Goal: Information Seeking & Learning: Check status

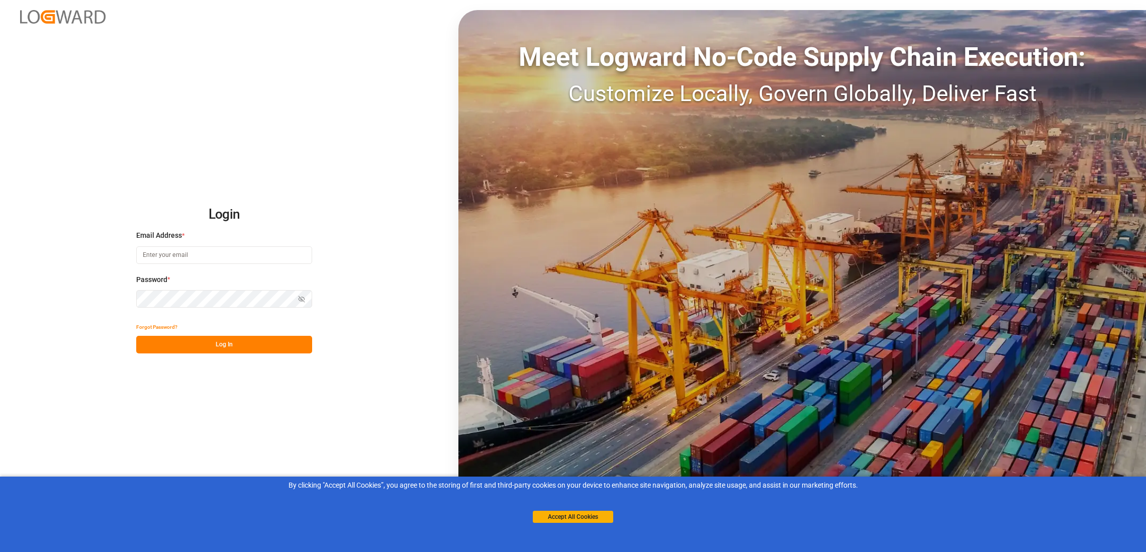
type input "[PERSON_NAME][EMAIL_ADDRESS][PERSON_NAME][DOMAIN_NAME]"
click at [241, 342] on button "Log In" at bounding box center [224, 345] width 176 height 18
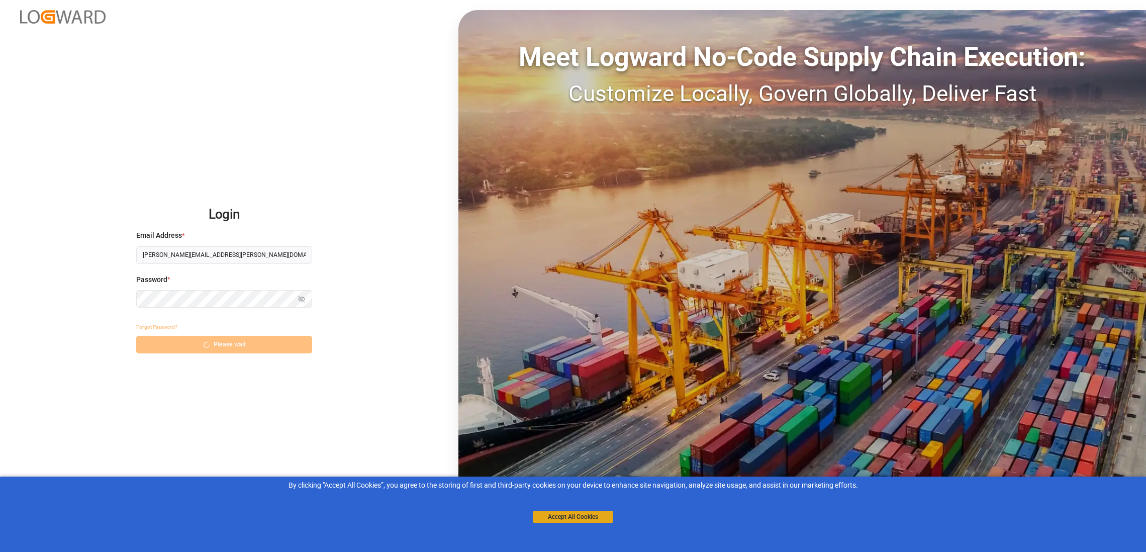
click at [583, 515] on button "Accept All Cookies" at bounding box center [573, 517] width 80 height 12
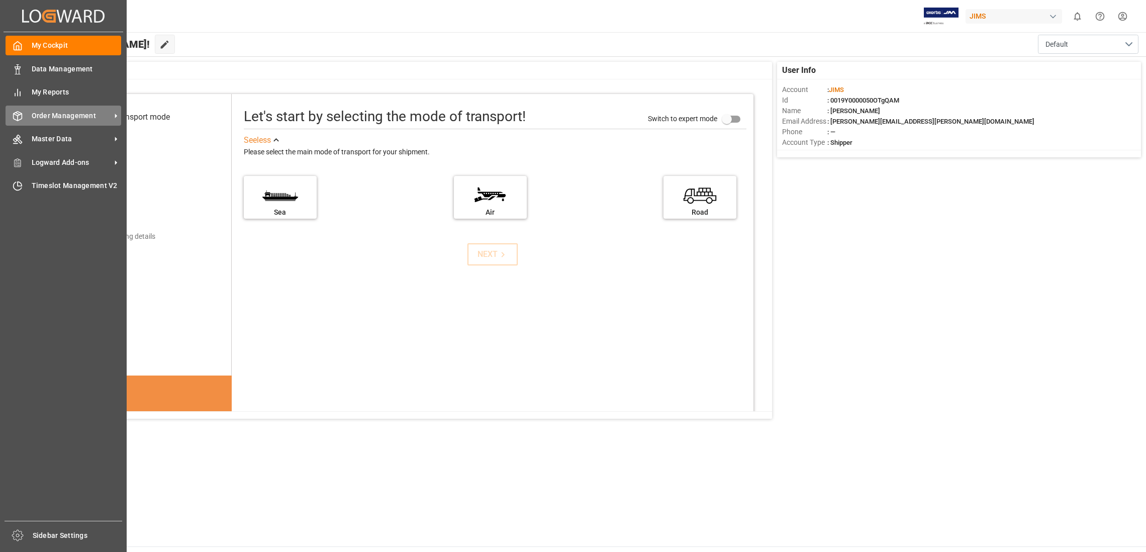
click at [22, 117] on icon at bounding box center [18, 116] width 10 height 10
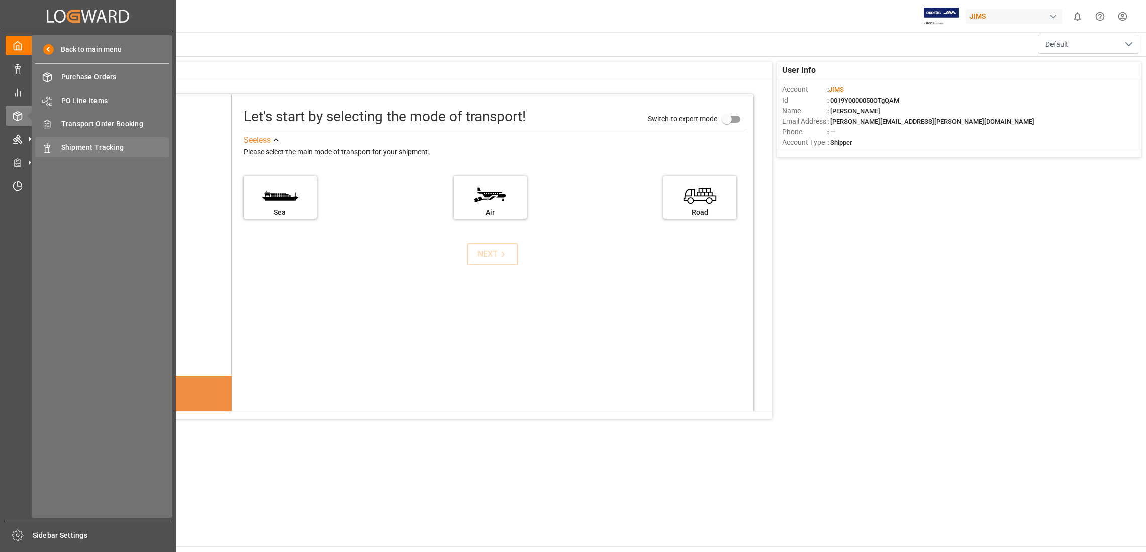
click at [113, 145] on span "Shipment Tracking" at bounding box center [115, 147] width 108 height 11
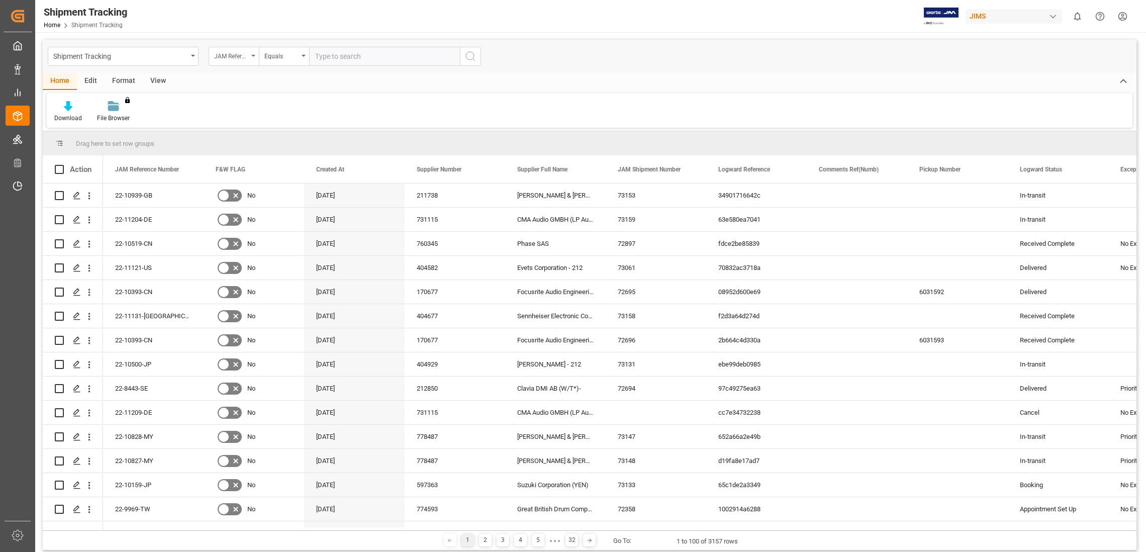
click at [254, 55] on icon "open menu" at bounding box center [253, 56] width 4 height 2
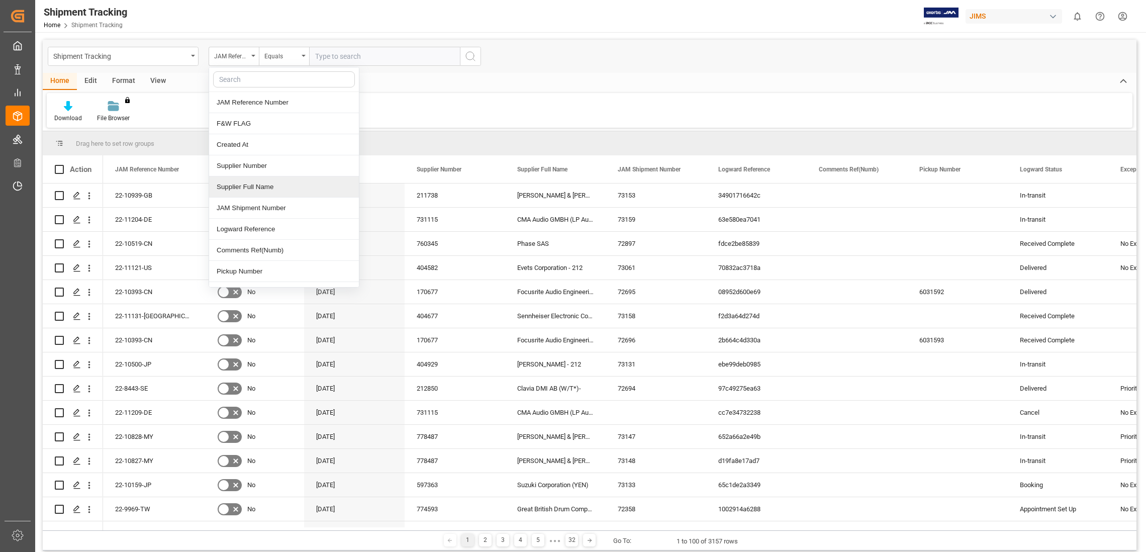
click at [272, 188] on div "Supplier Full Name" at bounding box center [284, 186] width 150 height 21
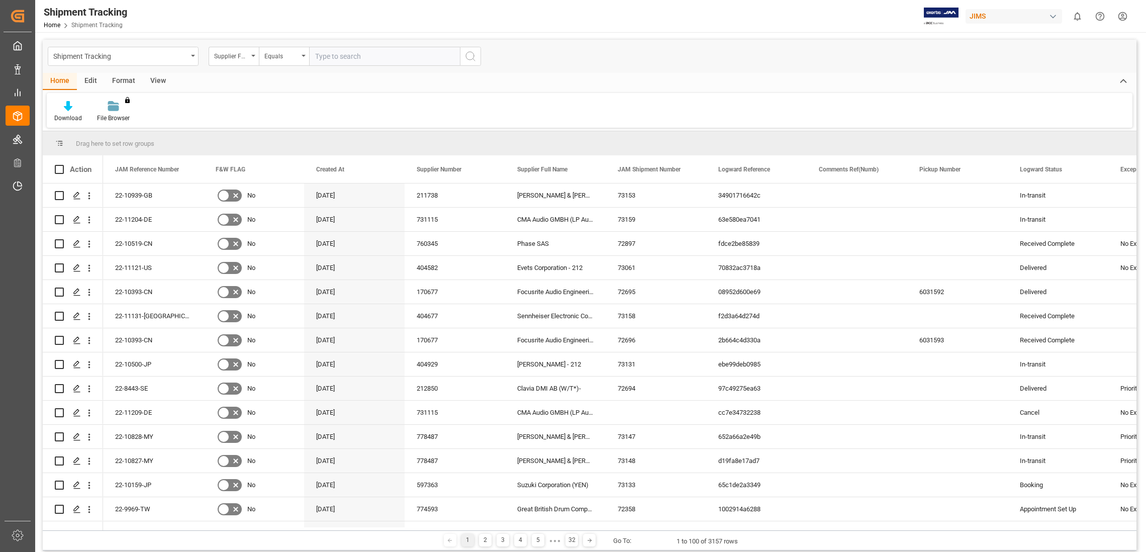
click at [342, 59] on input "text" at bounding box center [384, 56] width 151 height 19
paste input "Evets Corporation - 212"
type input "Evets Corporation - 212"
click at [471, 54] on icon "search button" at bounding box center [470, 56] width 12 height 12
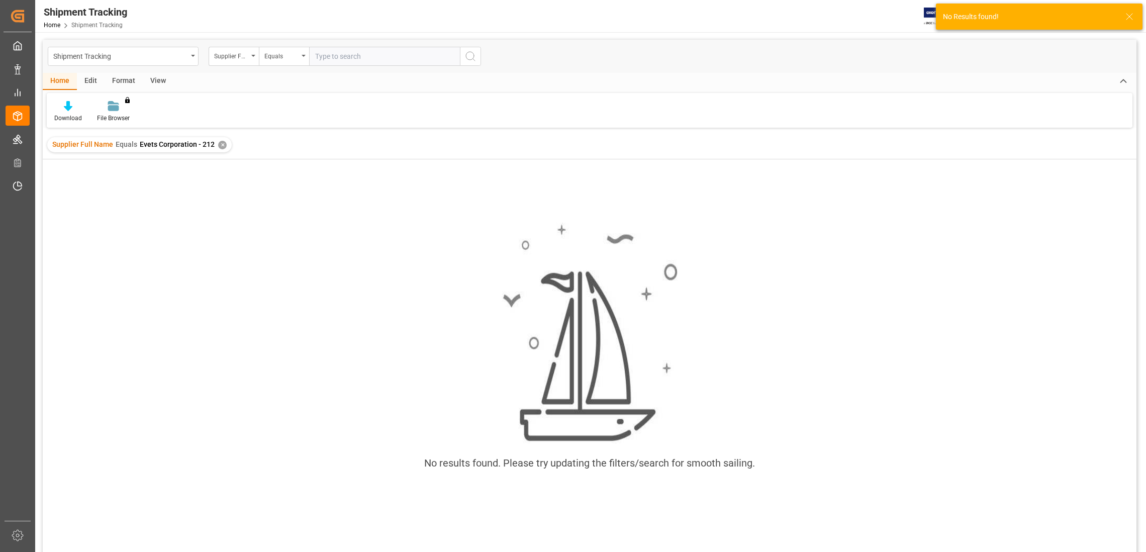
click at [219, 143] on div "✕" at bounding box center [222, 145] width 9 height 9
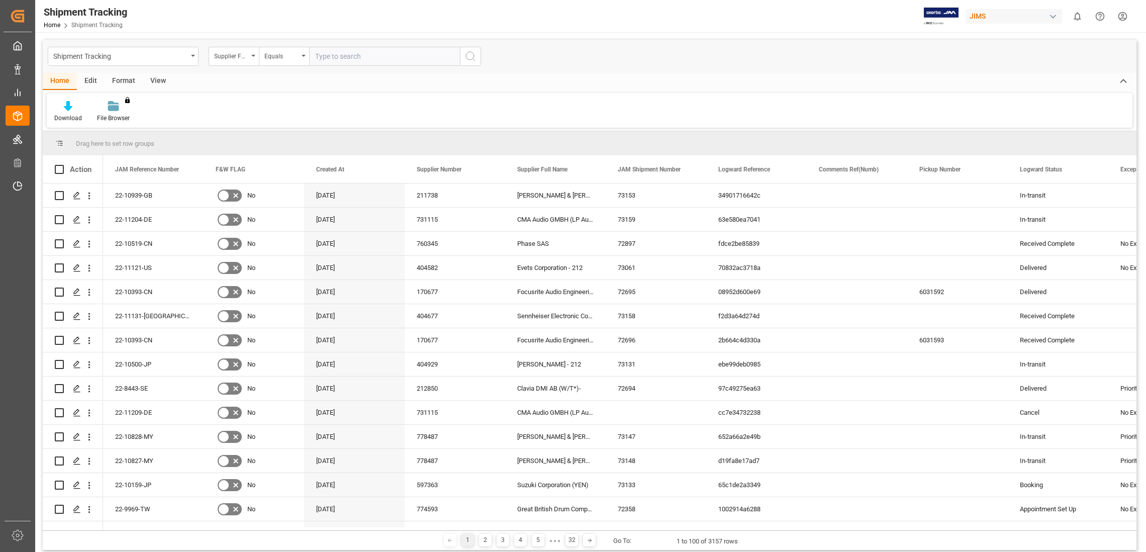
click at [357, 58] on input "text" at bounding box center [384, 56] width 151 height 19
click at [360, 56] on input "text" at bounding box center [384, 56] width 151 height 19
click at [254, 55] on icon "open menu" at bounding box center [253, 56] width 4 height 2
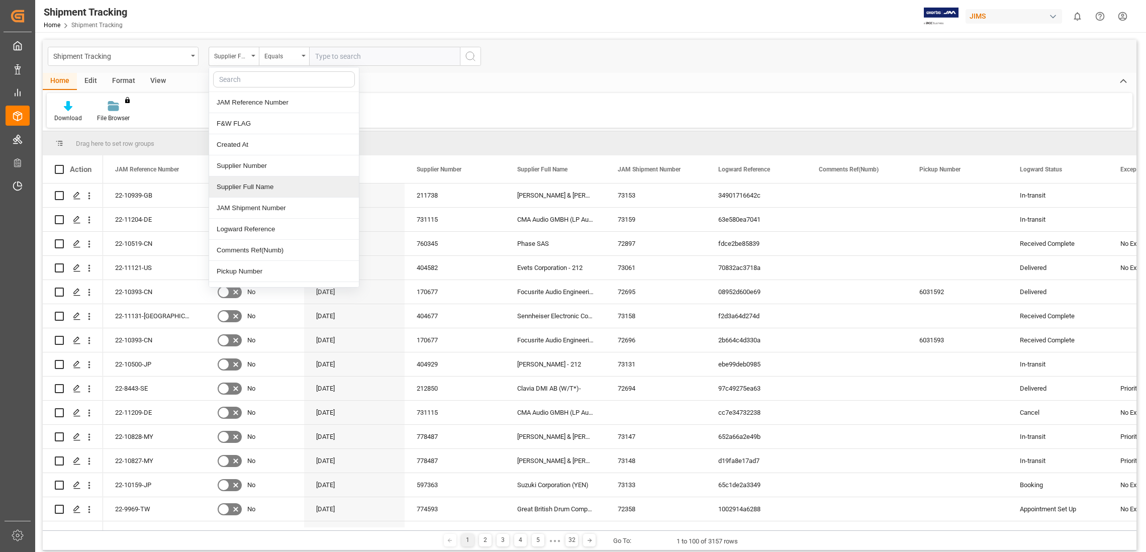
click at [264, 185] on div "Supplier Full Name" at bounding box center [284, 186] width 150 height 21
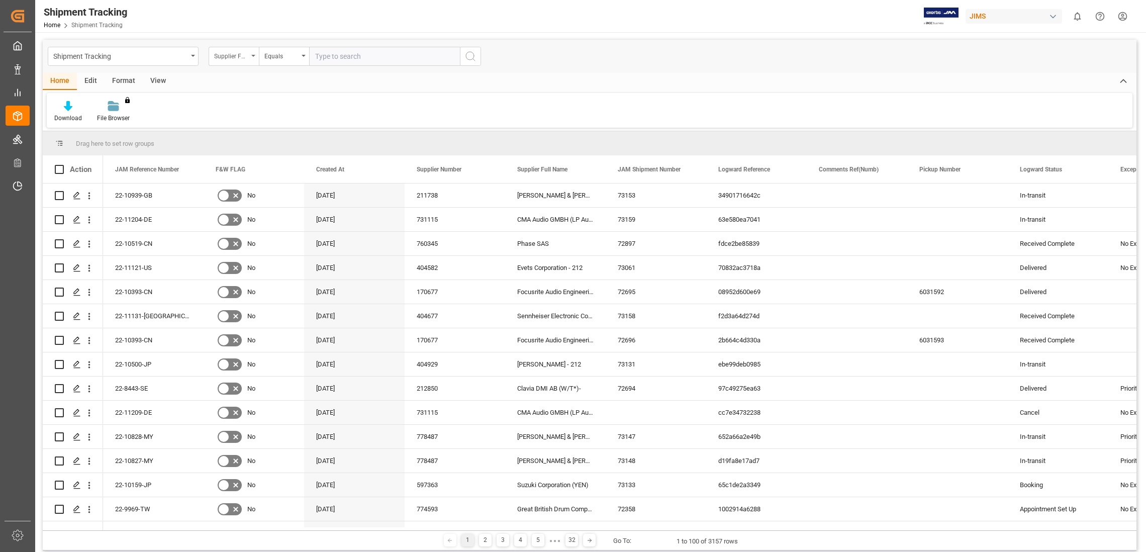
click at [255, 56] on div "Supplier Full Name" at bounding box center [234, 56] width 50 height 19
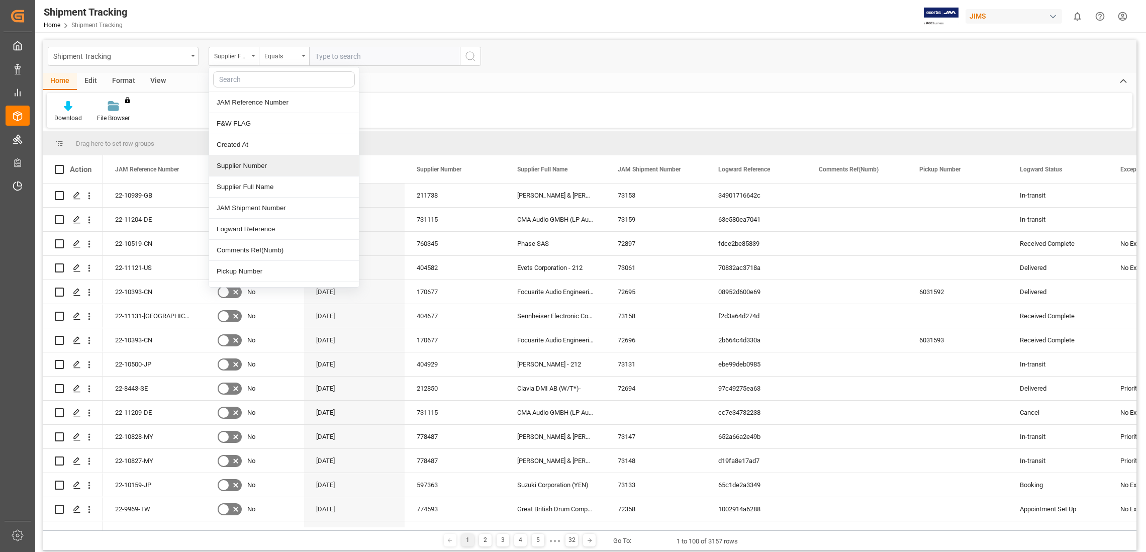
click at [269, 162] on div "Supplier Number" at bounding box center [284, 165] width 150 height 21
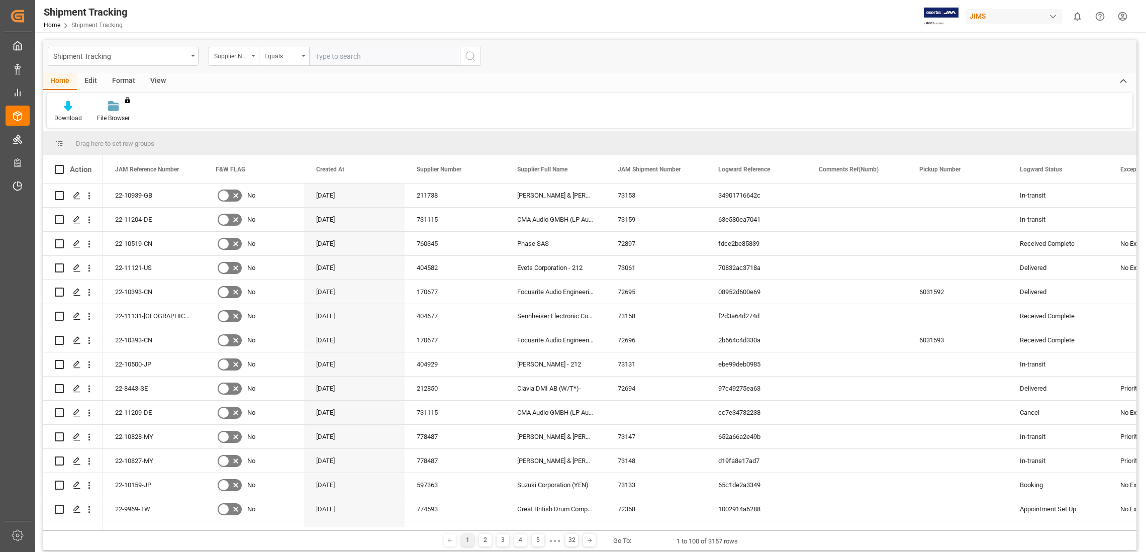
click at [367, 57] on input "text" at bounding box center [384, 56] width 151 height 19
paste input "404582"
type input "404582"
click at [472, 54] on icon "search button" at bounding box center [470, 56] width 12 height 12
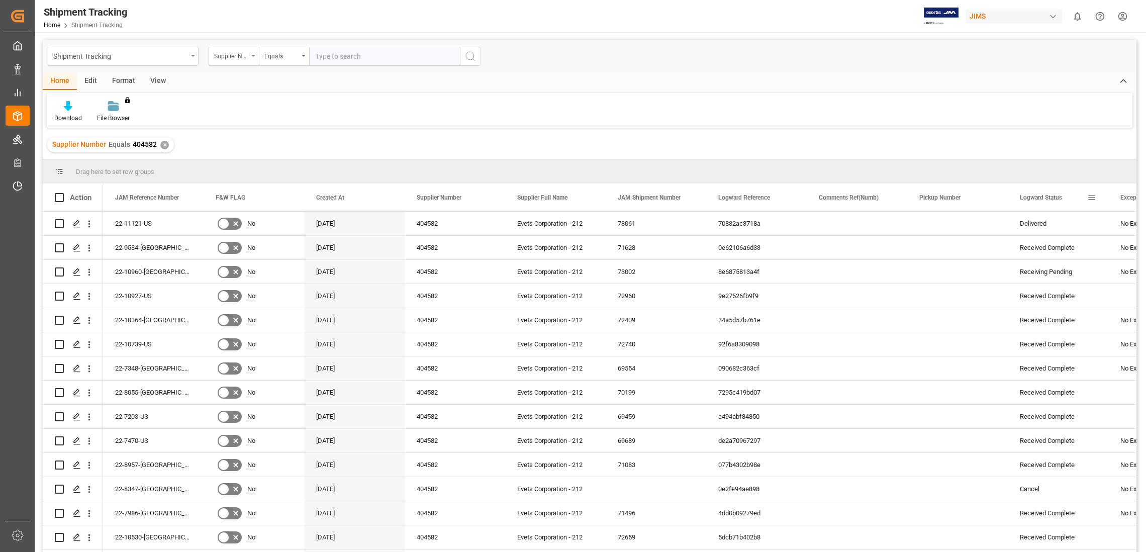
click at [1094, 198] on span at bounding box center [1091, 197] width 9 height 9
click at [1075, 218] on span "Pin Column" at bounding box center [1086, 220] width 87 height 19
click at [1083, 197] on span "filter" at bounding box center [1086, 198] width 9 height 9
click at [1123, 225] on span "Filtering operator" at bounding box center [1125, 226] width 9 height 9
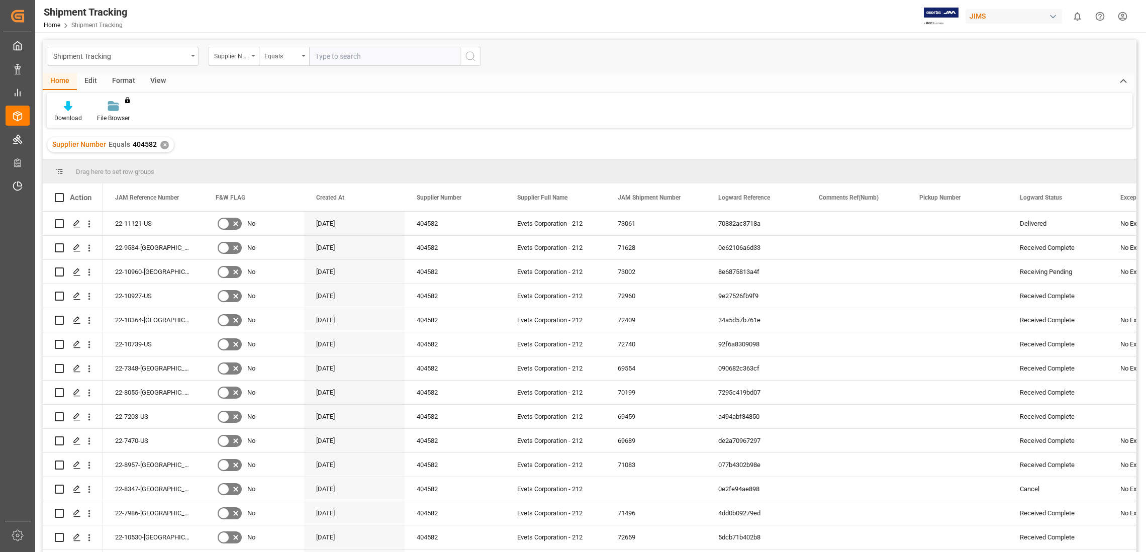
click at [1020, 140] on div "Supplier Number Equals 404582 ✕" at bounding box center [589, 145] width 1093 height 28
click at [1046, 196] on span "Logward Status" at bounding box center [1041, 197] width 42 height 7
click at [1045, 192] on div "Logward Status 1" at bounding box center [1053, 197] width 67 height 28
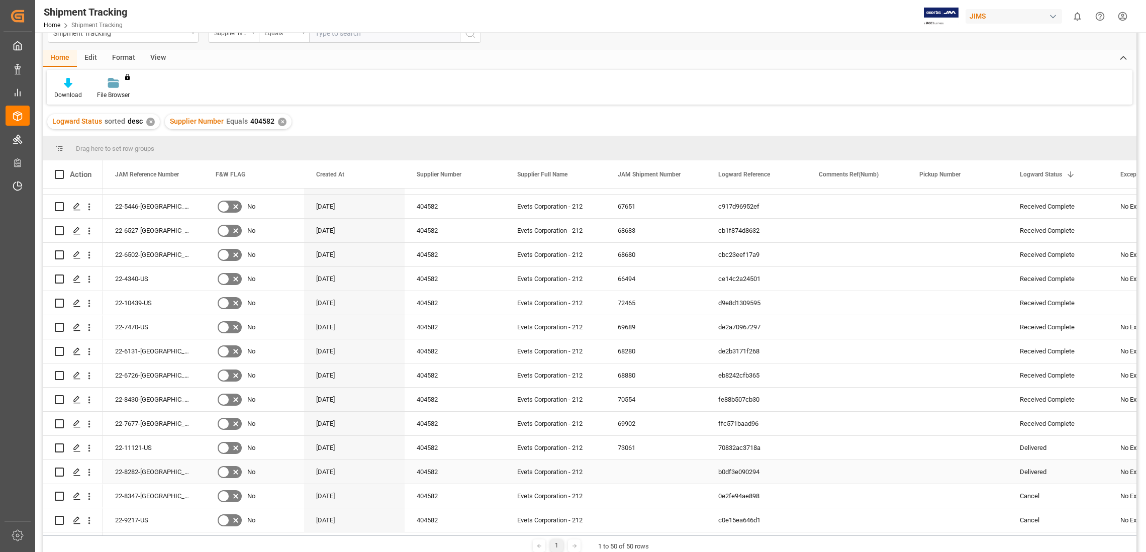
scroll to position [148, 0]
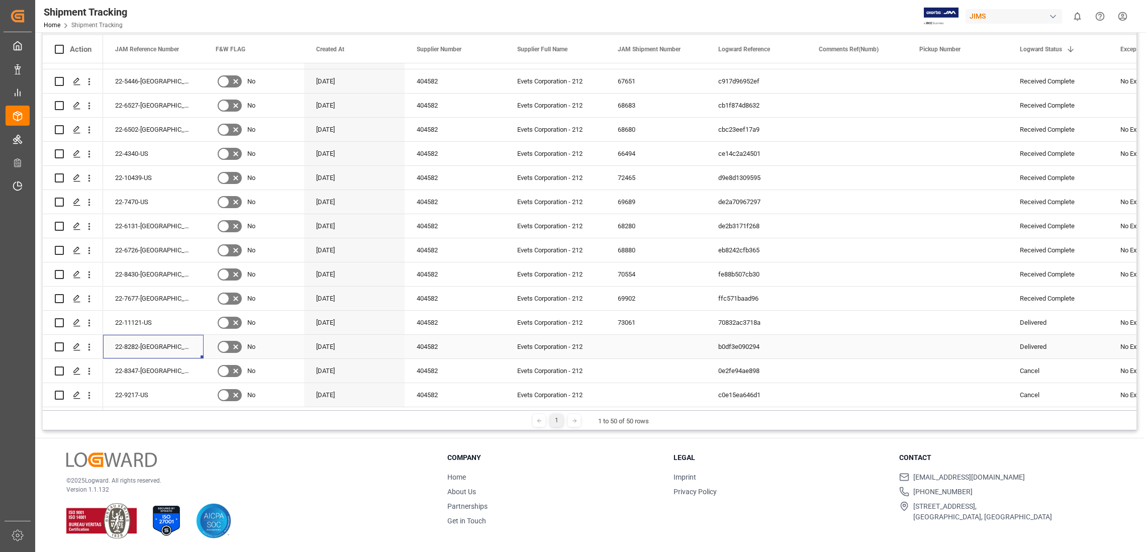
drag, startPoint x: 148, startPoint y: 340, endPoint x: 126, endPoint y: 338, distance: 22.8
click at [126, 338] on div "22-8282-[GEOGRAPHIC_DATA]" at bounding box center [153, 347] width 101 height 24
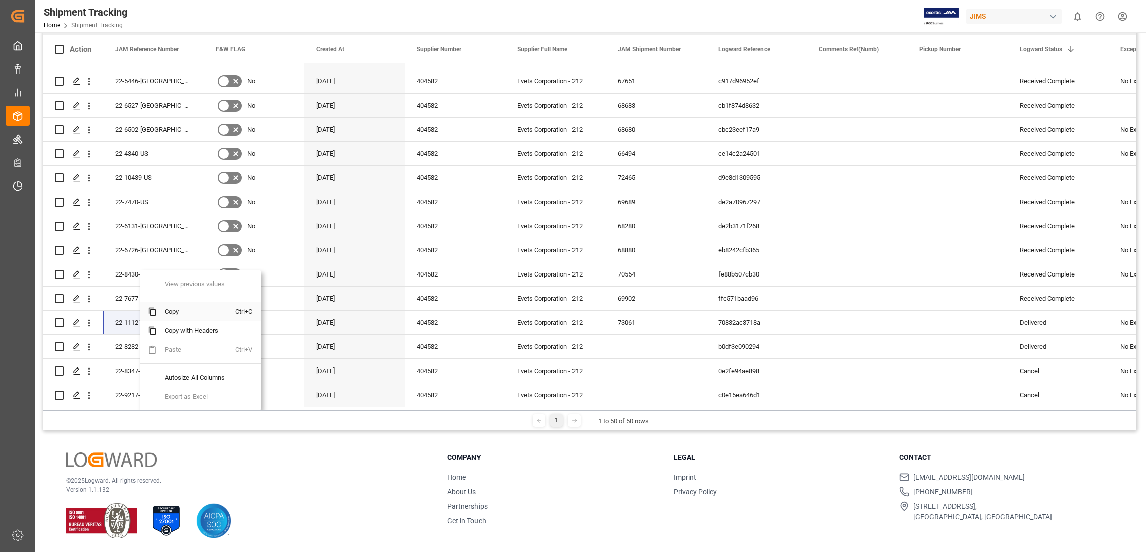
click at [171, 312] on span "Copy" at bounding box center [196, 311] width 78 height 19
click at [186, 312] on span "Copy" at bounding box center [196, 311] width 78 height 19
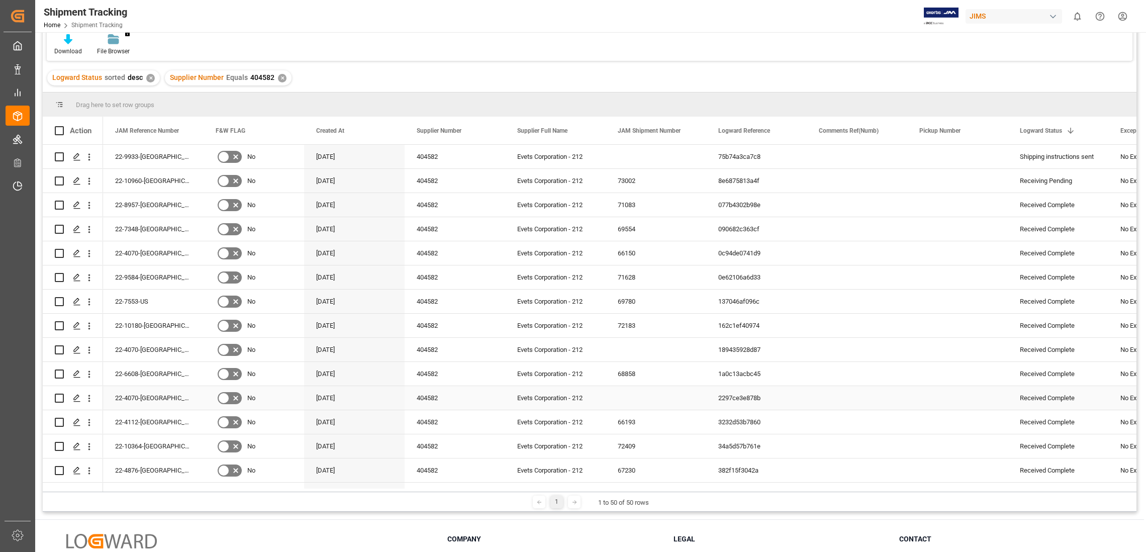
scroll to position [0, 0]
